Goal: Navigation & Orientation: Find specific page/section

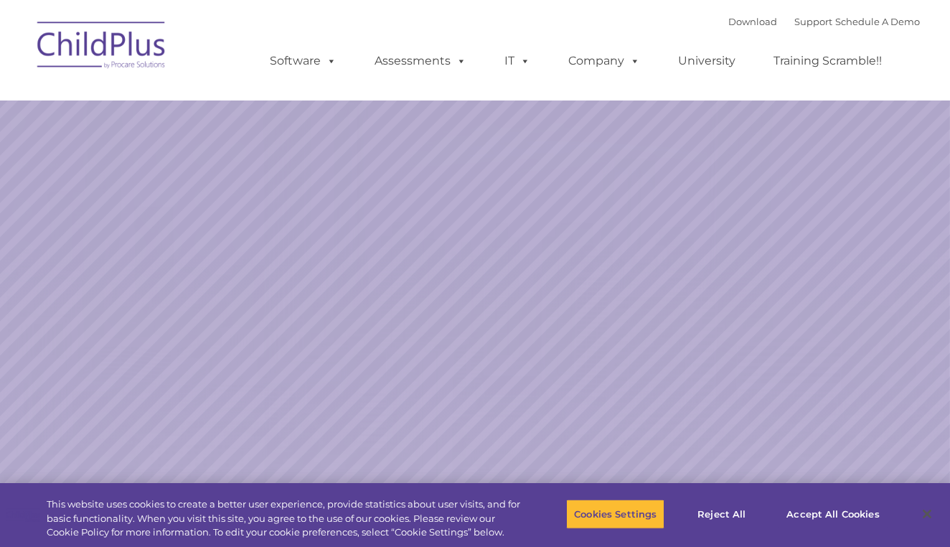
select select "MEDIUM"
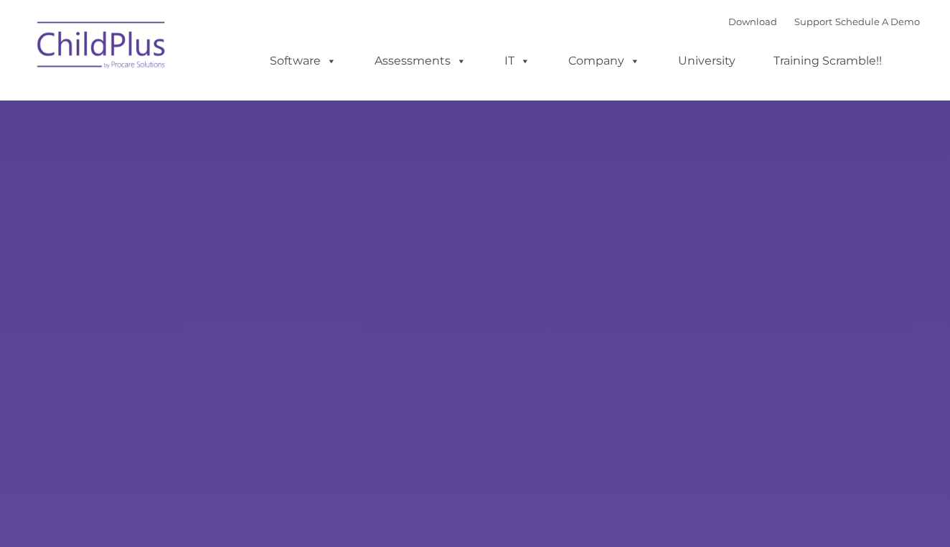
type input ""
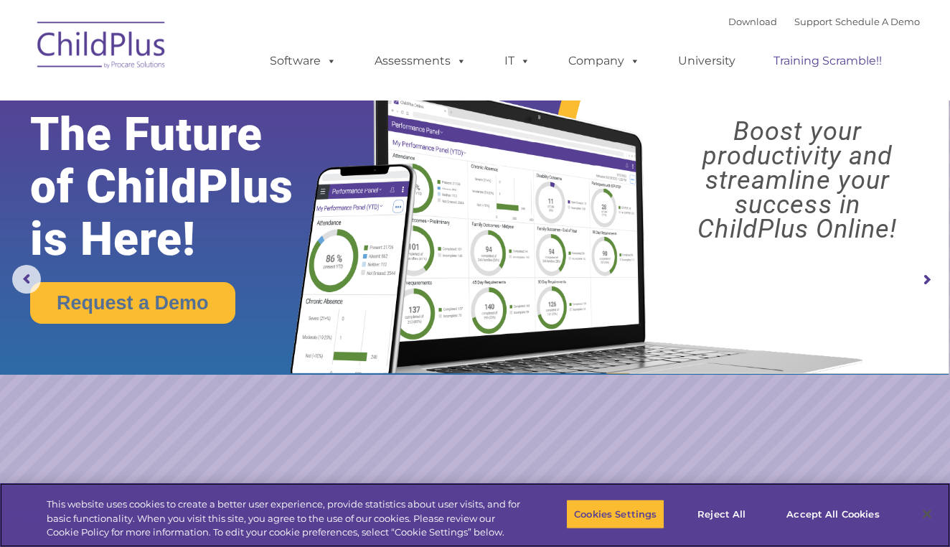
select select "MEDIUM"
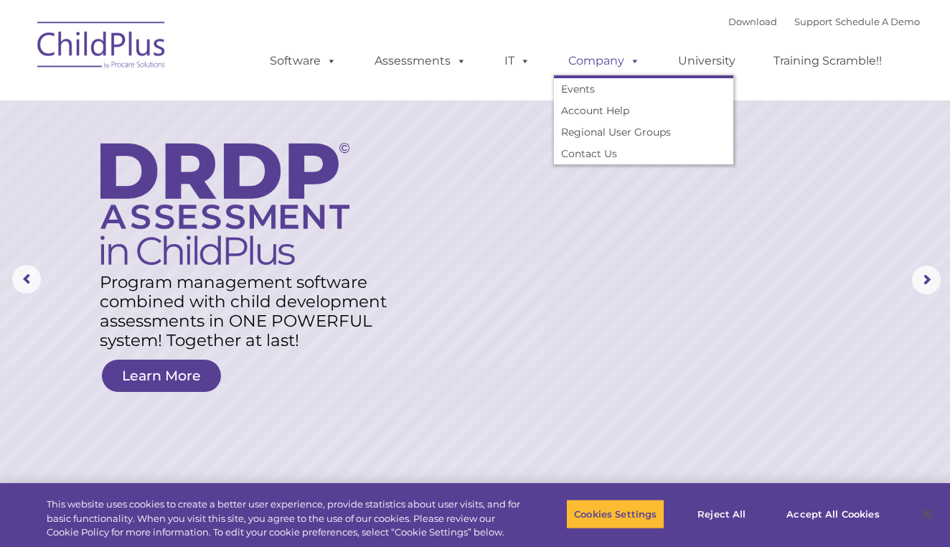
click at [578, 60] on link "Company" at bounding box center [604, 61] width 100 height 29
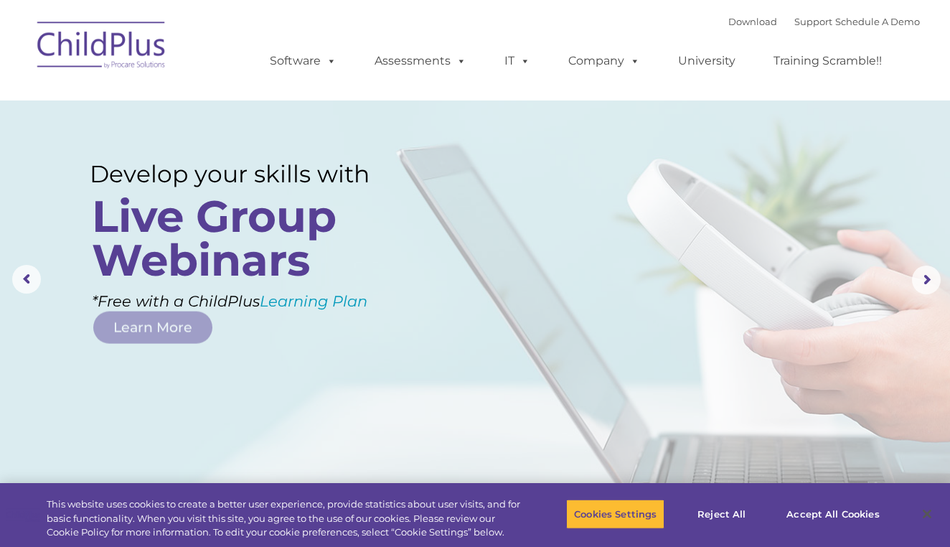
click at [165, 64] on img at bounding box center [102, 47] width 144 height 72
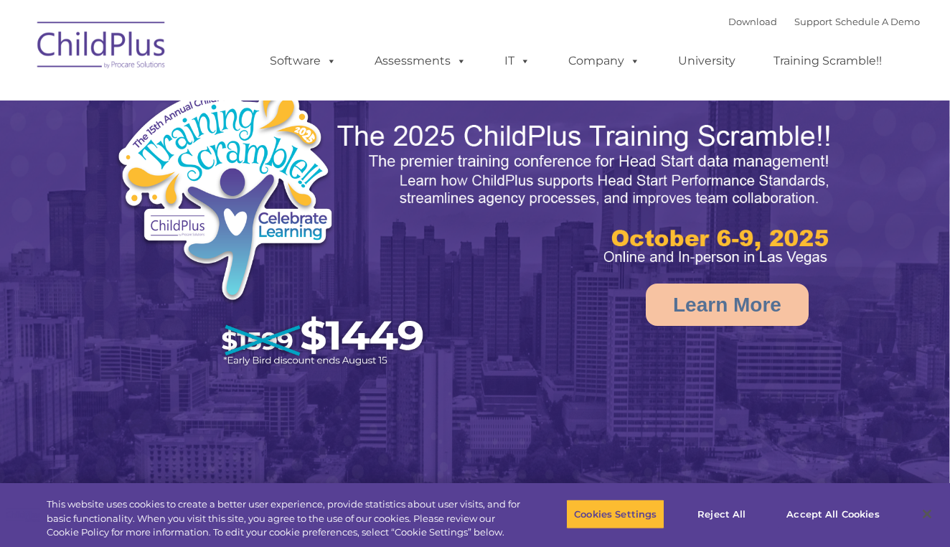
select select "MEDIUM"
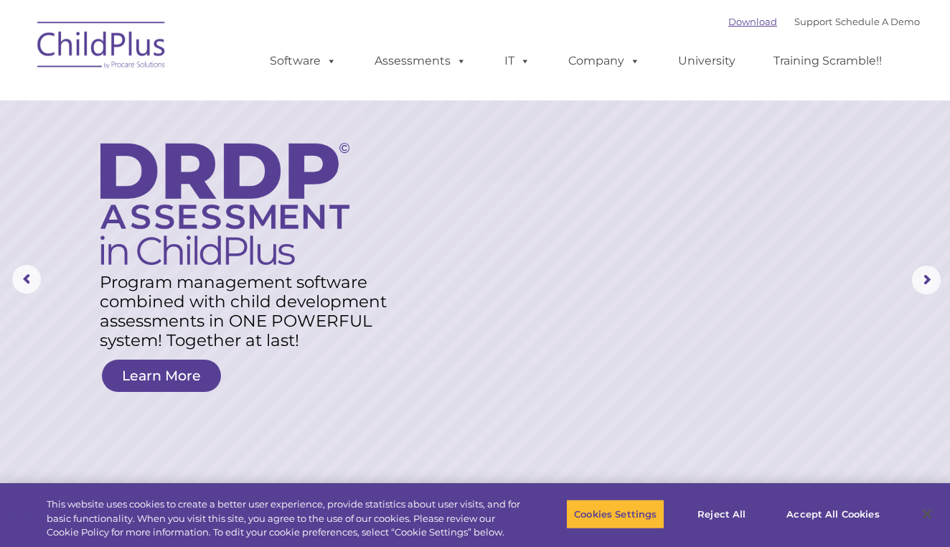
click at [732, 25] on link "Download" at bounding box center [752, 21] width 49 height 11
click at [157, 42] on img at bounding box center [102, 47] width 144 height 72
